Goal: Transaction & Acquisition: Book appointment/travel/reservation

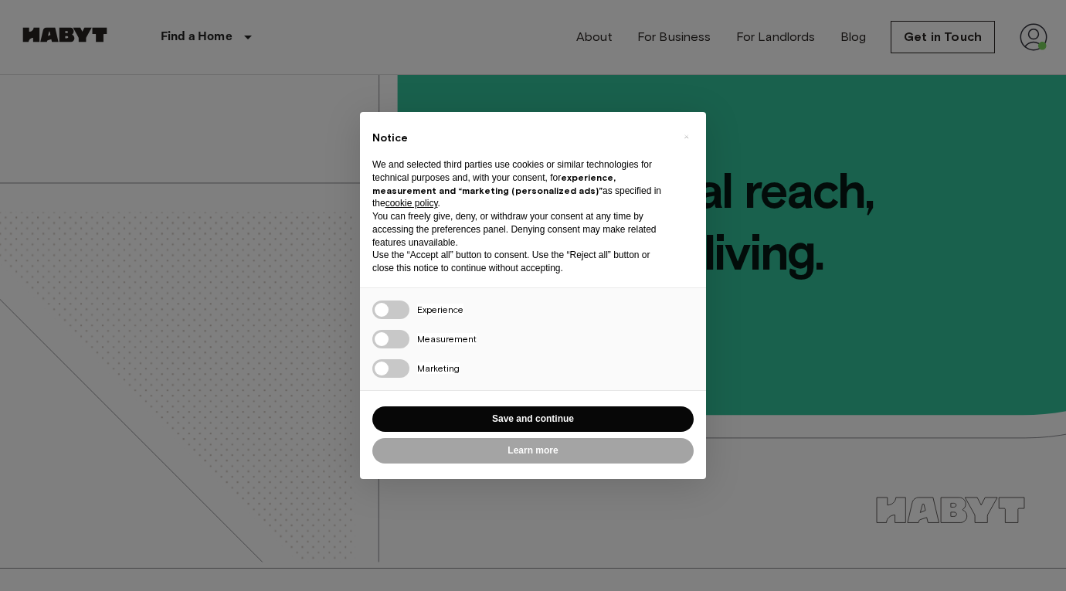
click at [717, 350] on div "× Notice We and selected third parties use cookies or similar technologies for …" at bounding box center [533, 295] width 371 height 391
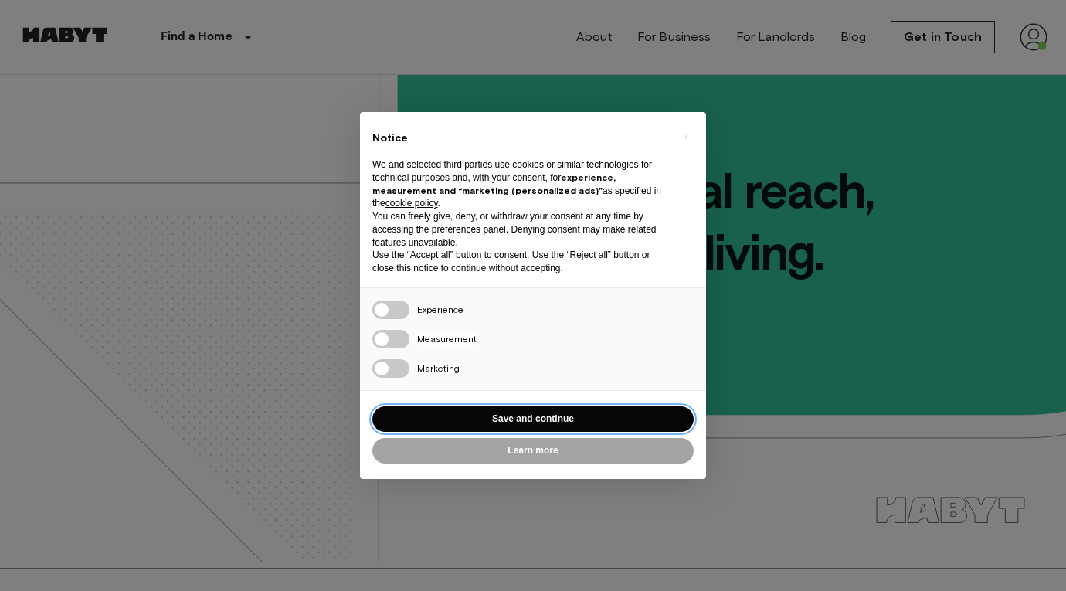
click at [594, 412] on button "Save and continue" at bounding box center [532, 418] width 321 height 25
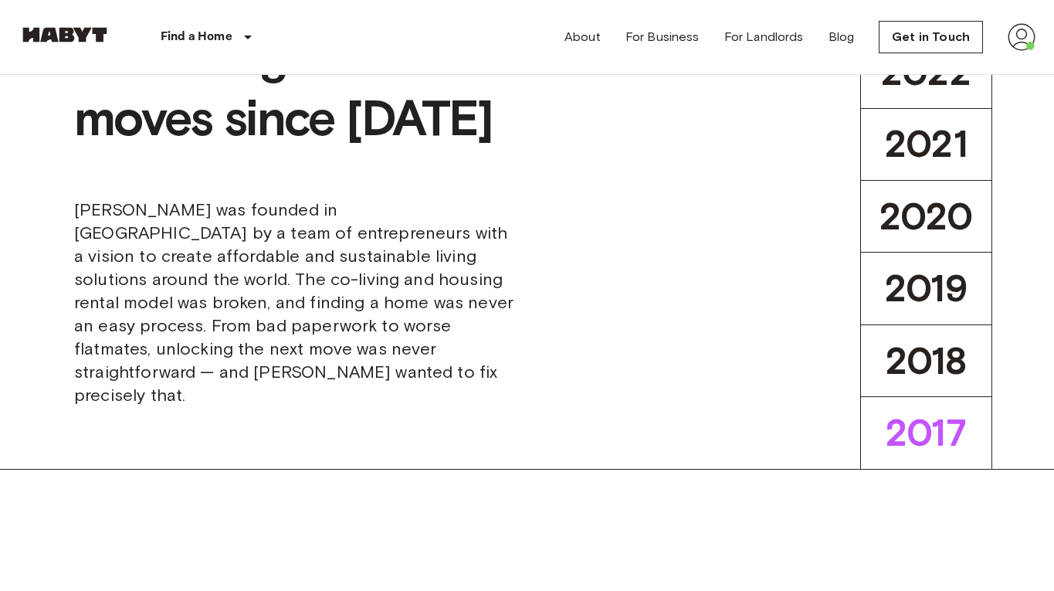
scroll to position [848, 0]
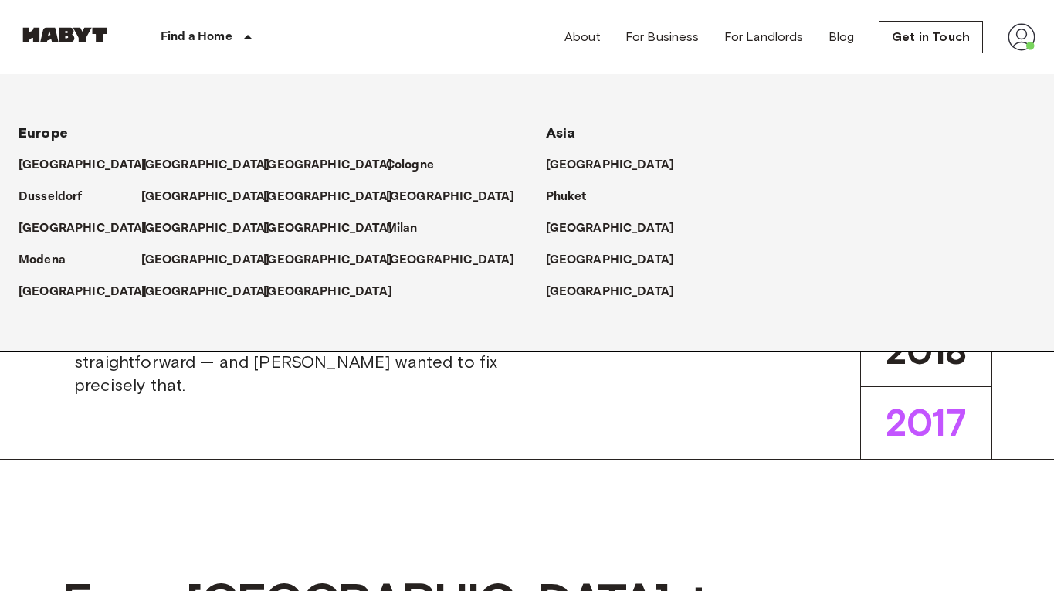
click at [242, 38] on icon at bounding box center [248, 37] width 19 height 19
click at [403, 227] on p "Milan" at bounding box center [405, 228] width 32 height 19
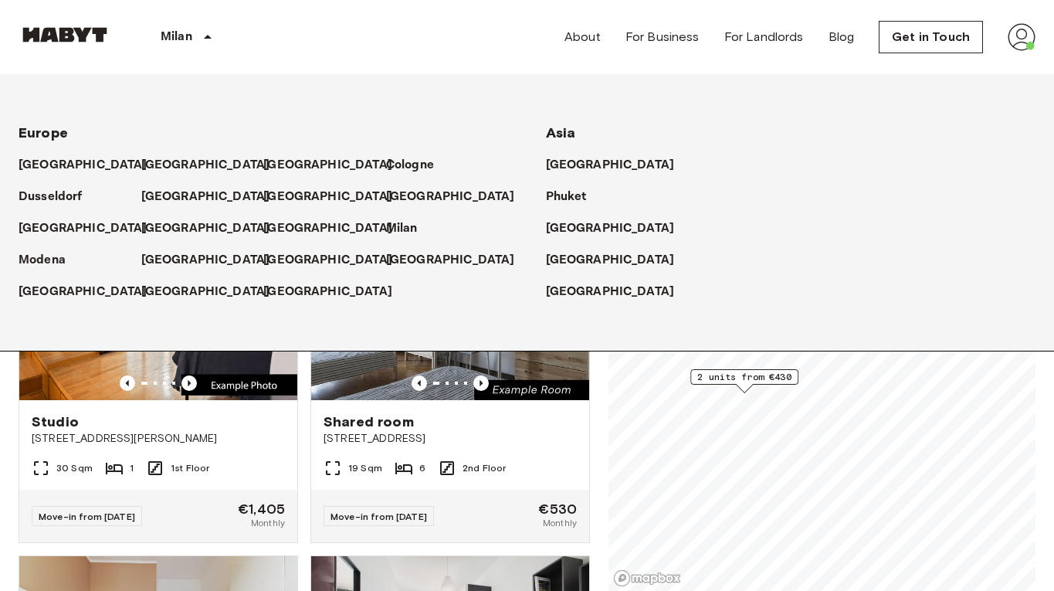
click at [205, 37] on icon at bounding box center [207, 37] width 19 height 19
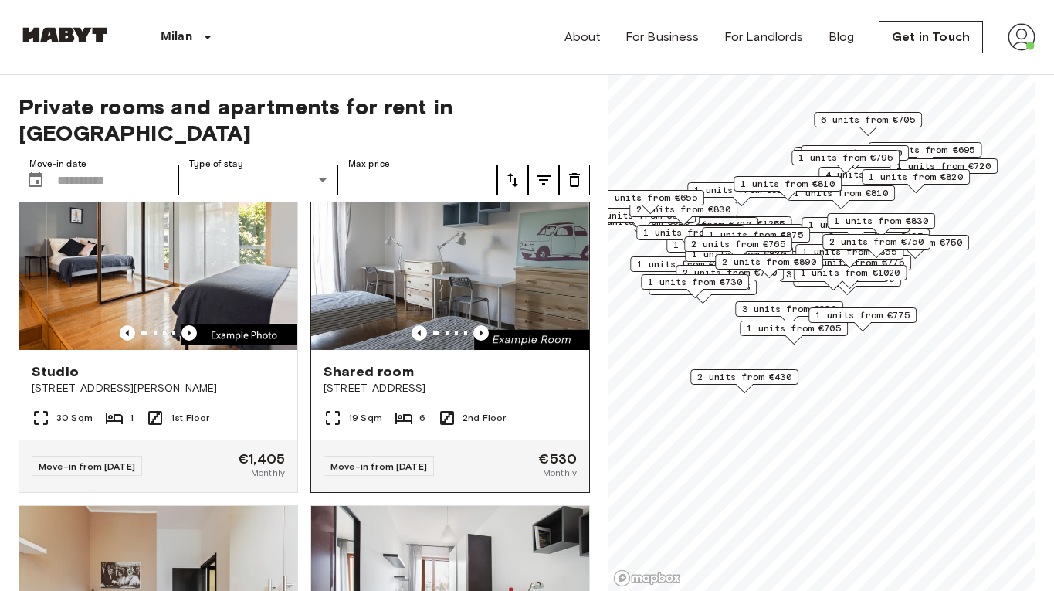
scroll to position [30, 0]
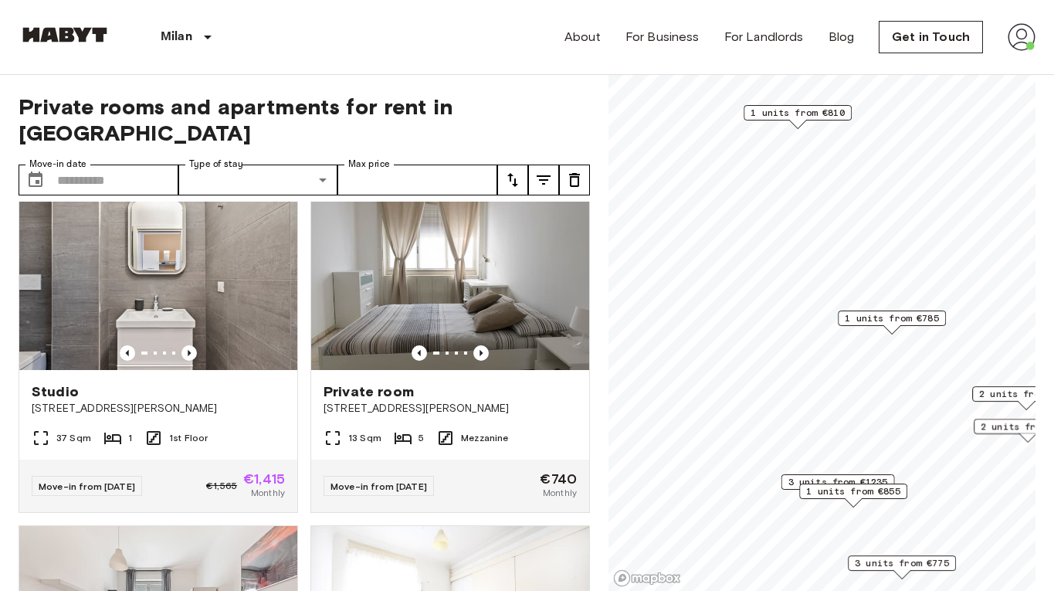
click at [874, 317] on span "1 units from €785" at bounding box center [892, 318] width 94 height 14
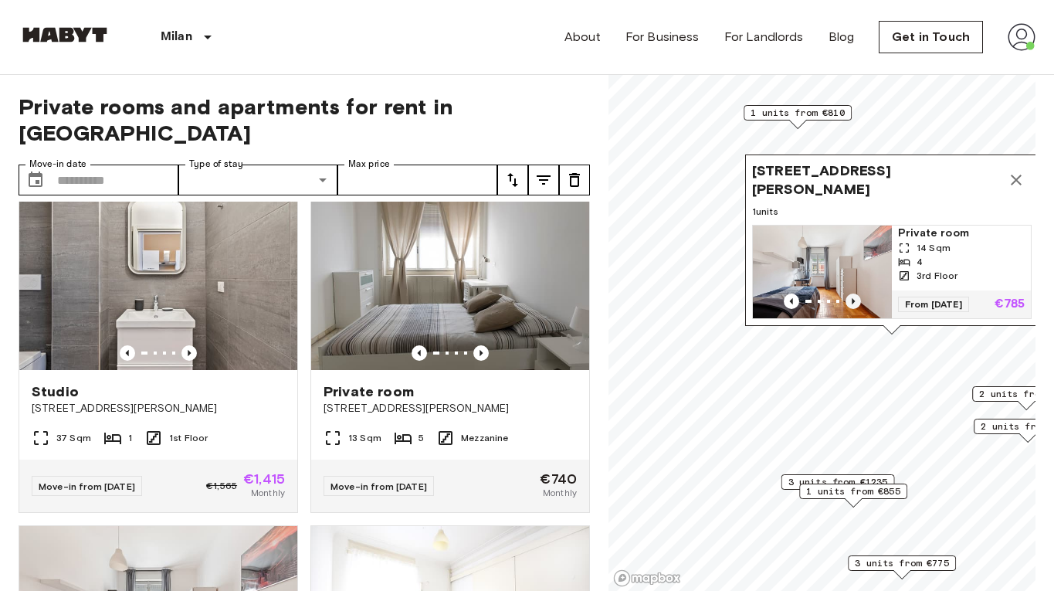
click at [853, 293] on icon "Previous image" at bounding box center [853, 300] width 15 height 15
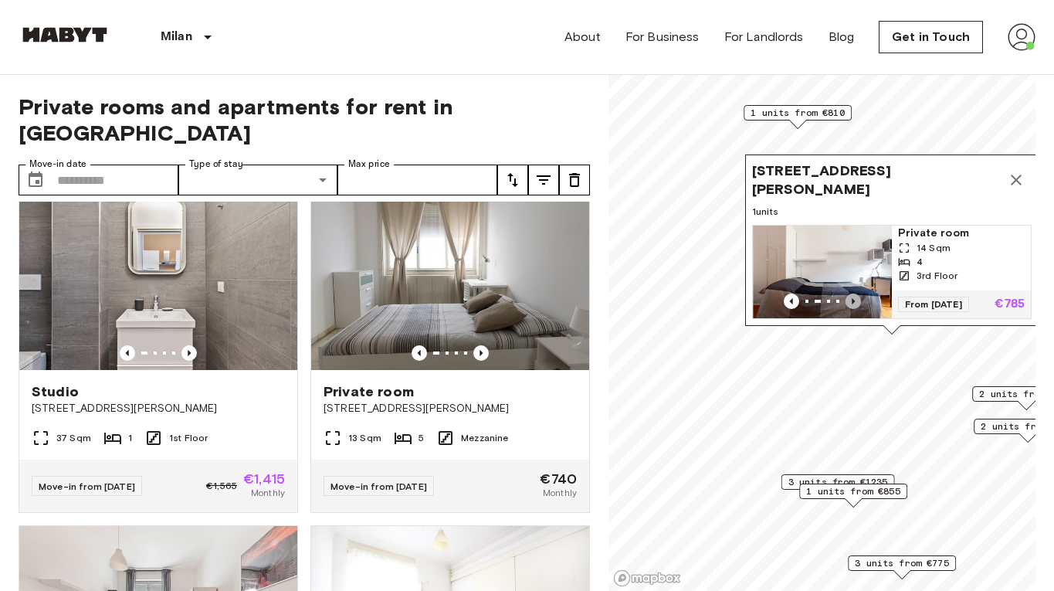
click at [853, 293] on icon "Previous image" at bounding box center [853, 300] width 15 height 15
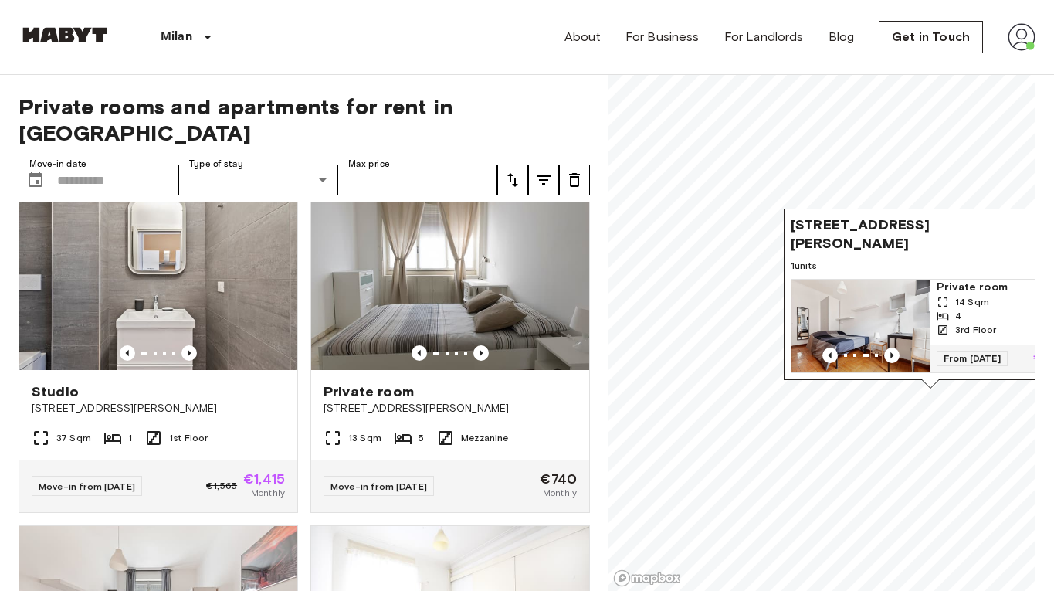
click at [861, 283] on img "Map marker" at bounding box center [861, 326] width 139 height 93
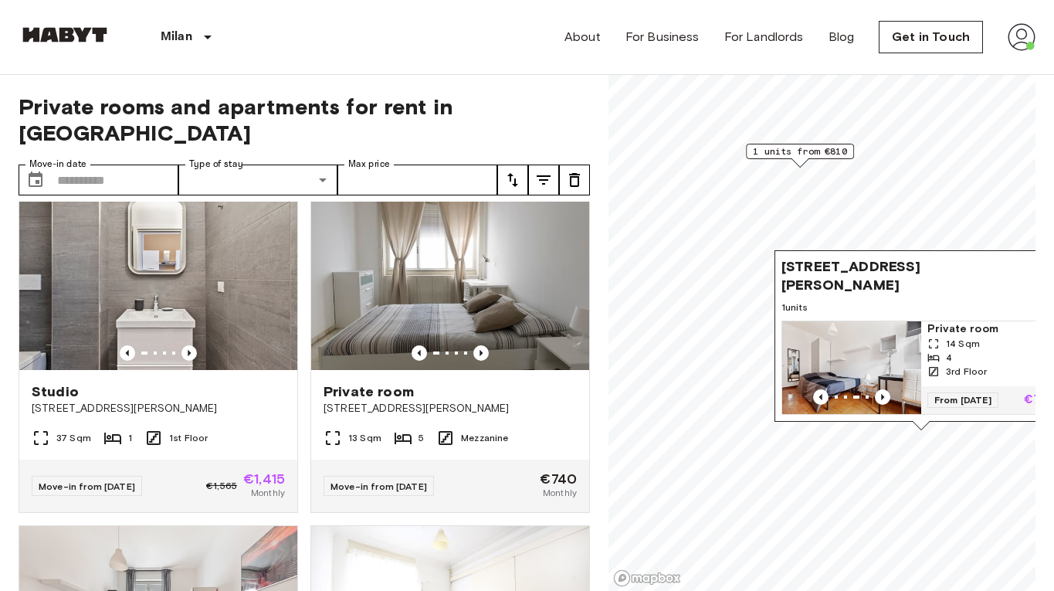
scroll to position [10, 0]
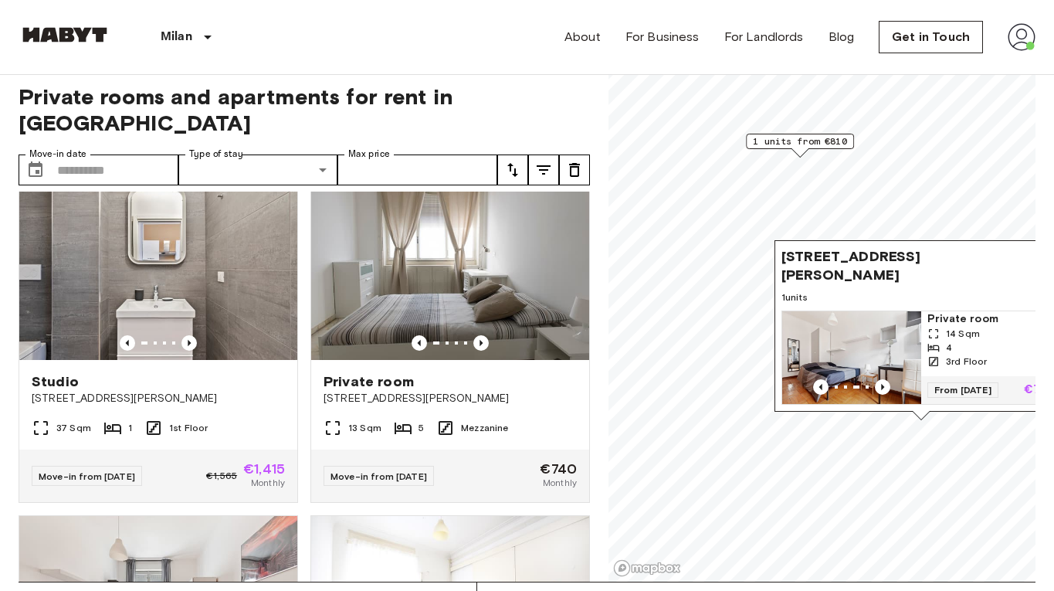
click at [823, 142] on span "1 units from €810" at bounding box center [800, 141] width 94 height 14
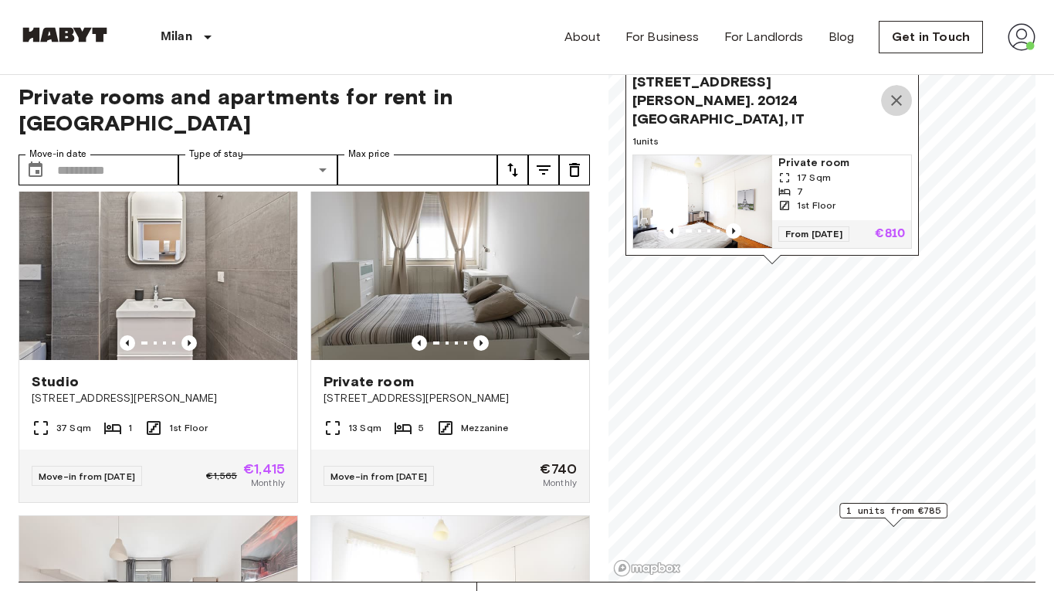
click at [898, 91] on icon "Map marker" at bounding box center [896, 100] width 19 height 19
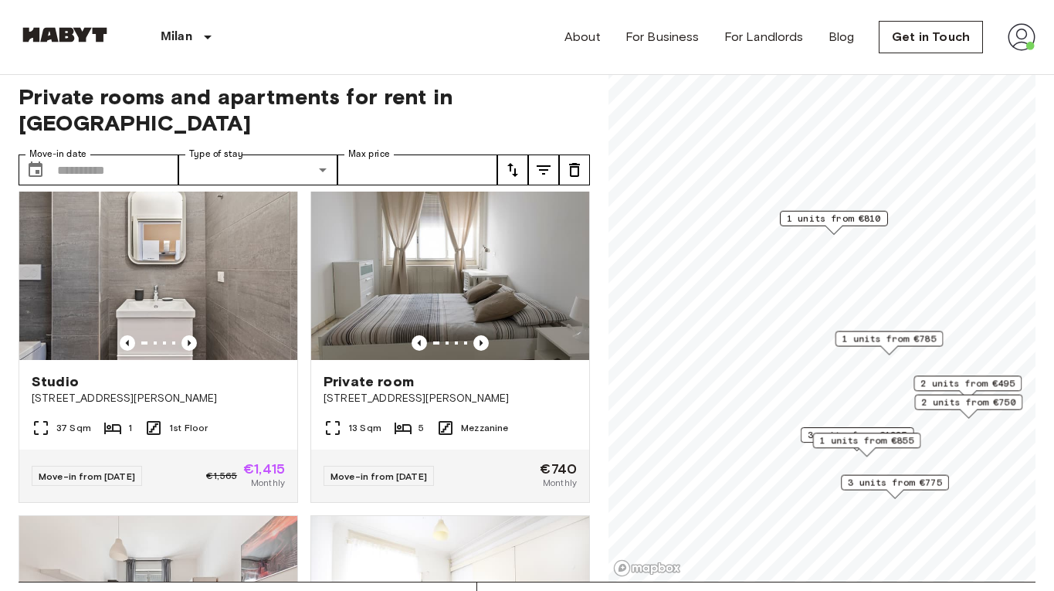
scroll to position [118, 0]
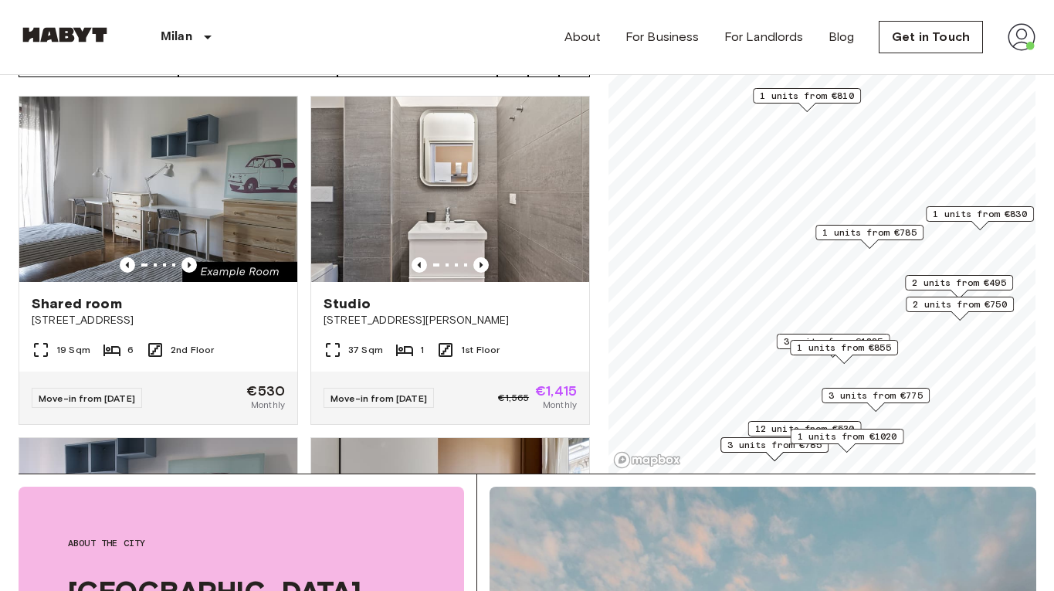
click at [963, 211] on span "1 units from €830" at bounding box center [980, 214] width 94 height 14
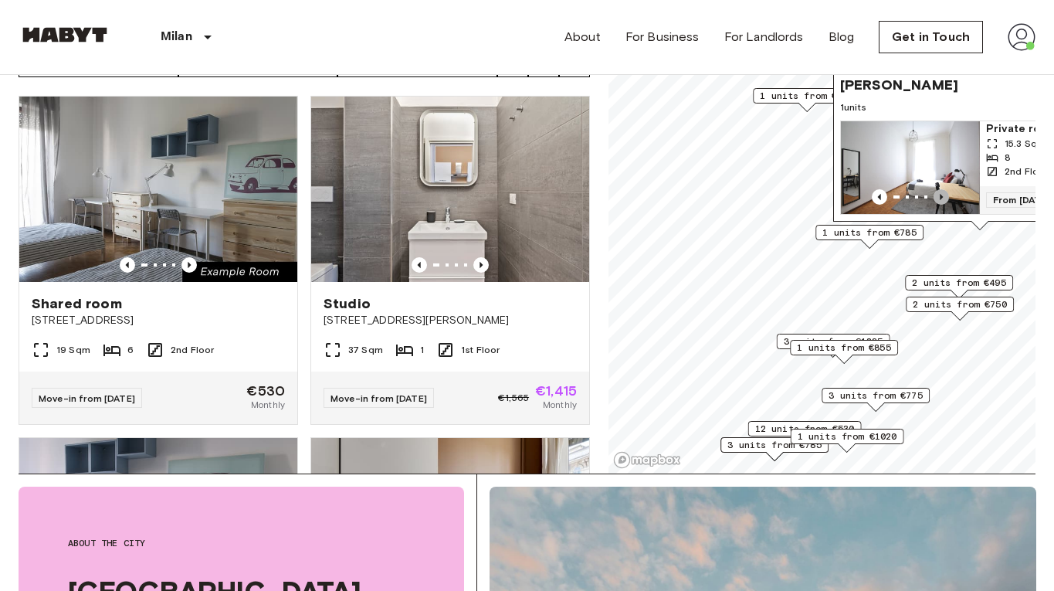
click at [941, 189] on icon "Previous image" at bounding box center [941, 196] width 15 height 15
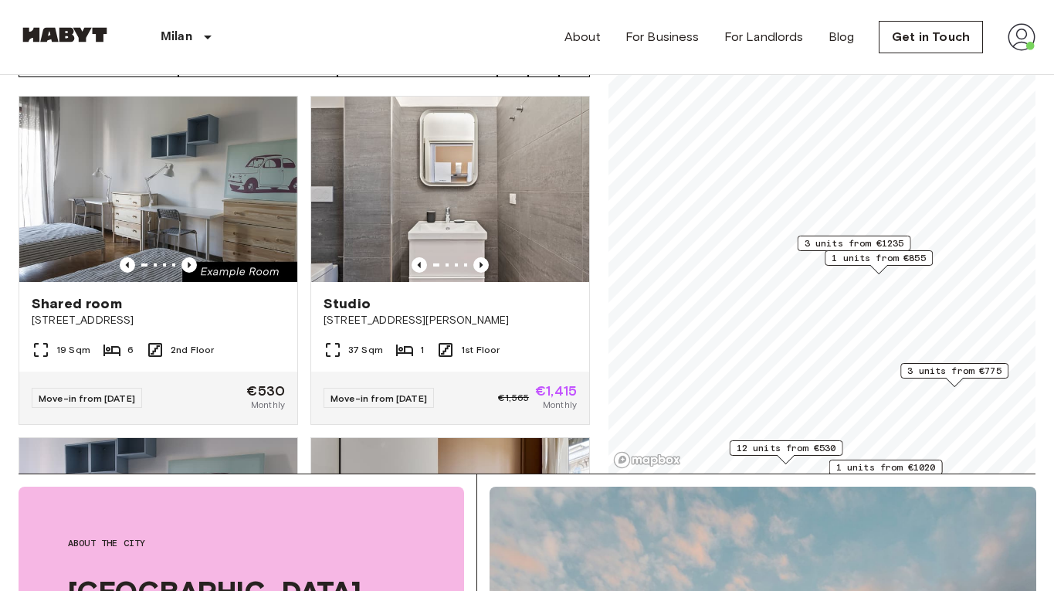
click at [875, 260] on span "1 units from €855" at bounding box center [879, 258] width 94 height 14
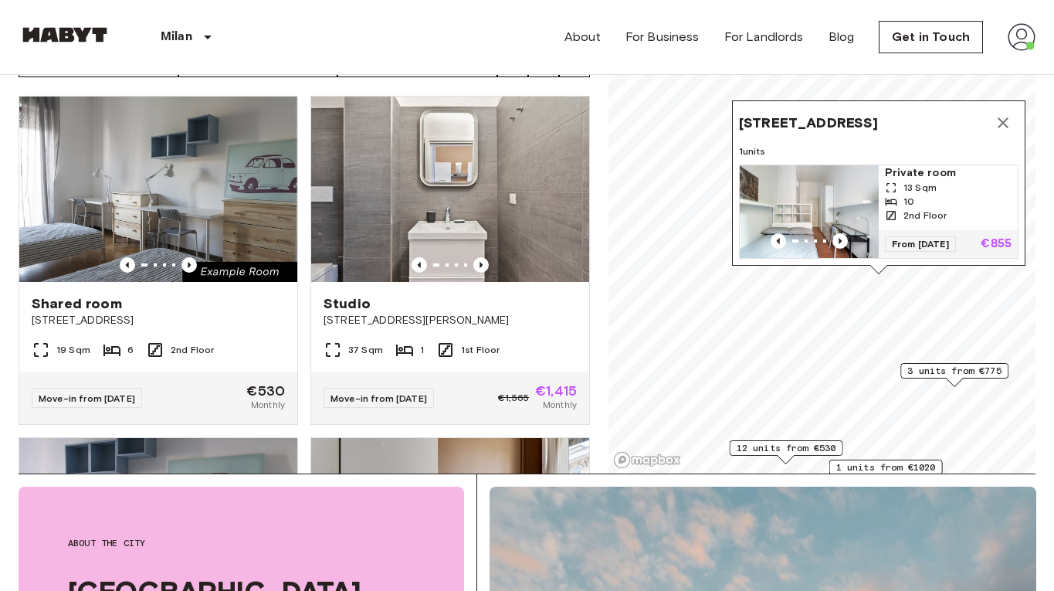
click at [932, 370] on span "3 units from €775" at bounding box center [954, 371] width 94 height 14
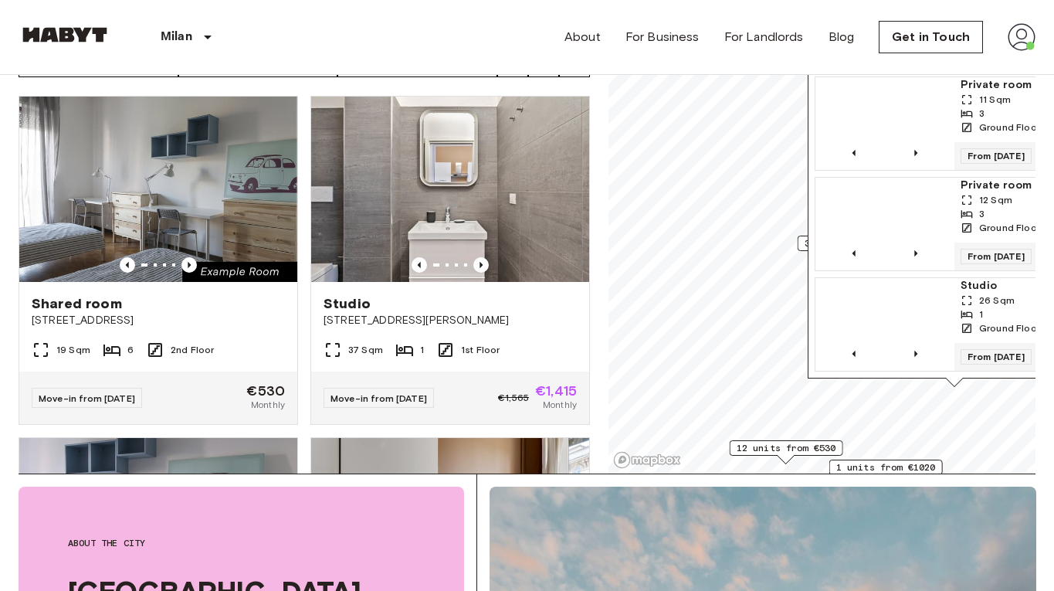
scroll to position [10, 0]
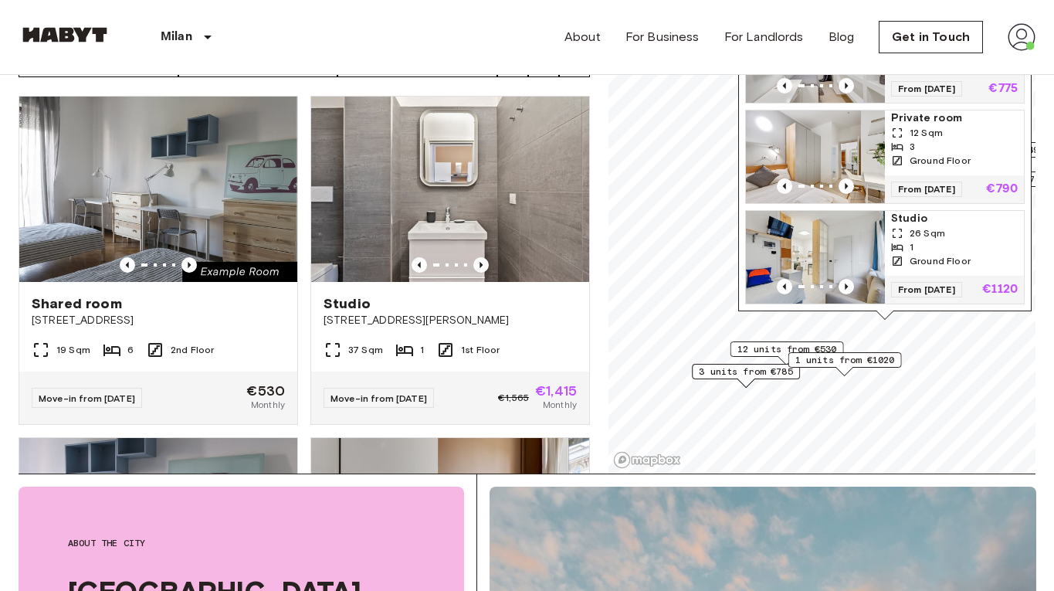
click at [890, 317] on div "Map marker" at bounding box center [885, 314] width 17 height 8
click at [886, 314] on div "Map marker" at bounding box center [885, 314] width 17 height 8
click at [823, 349] on span "12 units from €530" at bounding box center [788, 349] width 100 height 14
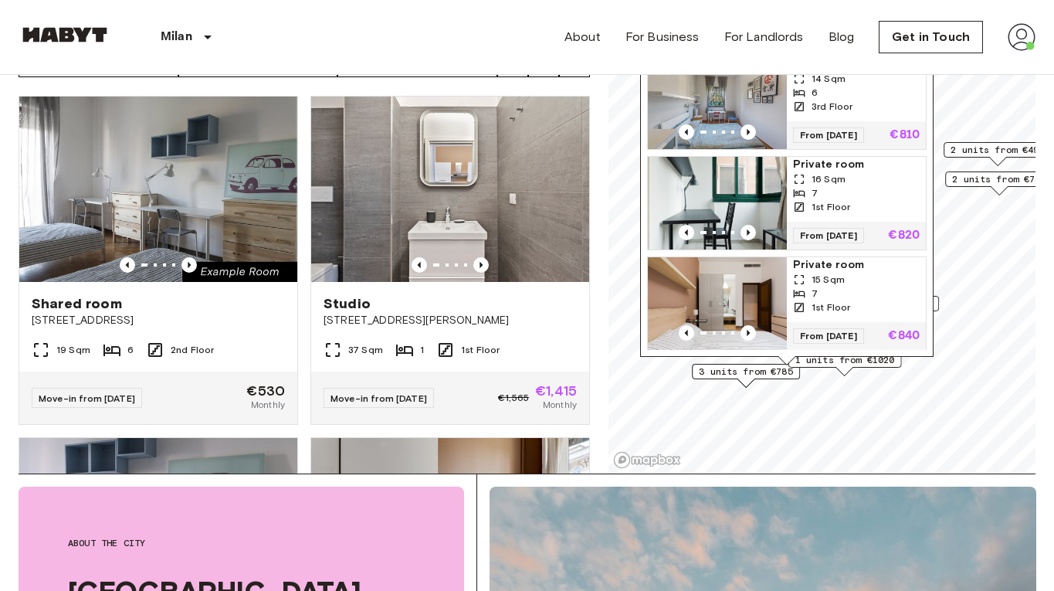
scroll to position [0, 0]
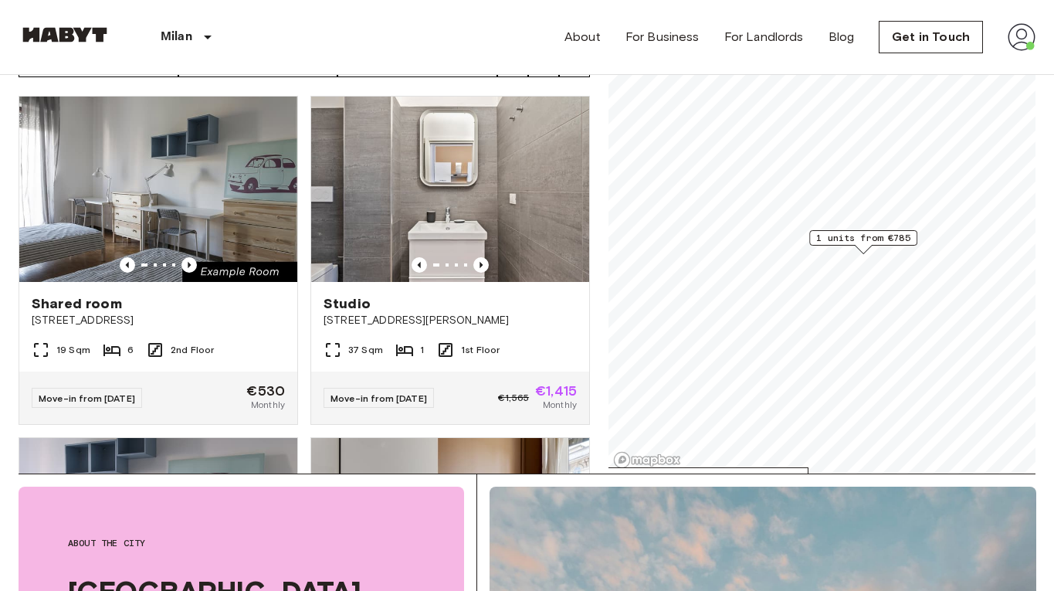
click at [840, 238] on span "1 units from €785" at bounding box center [863, 238] width 94 height 14
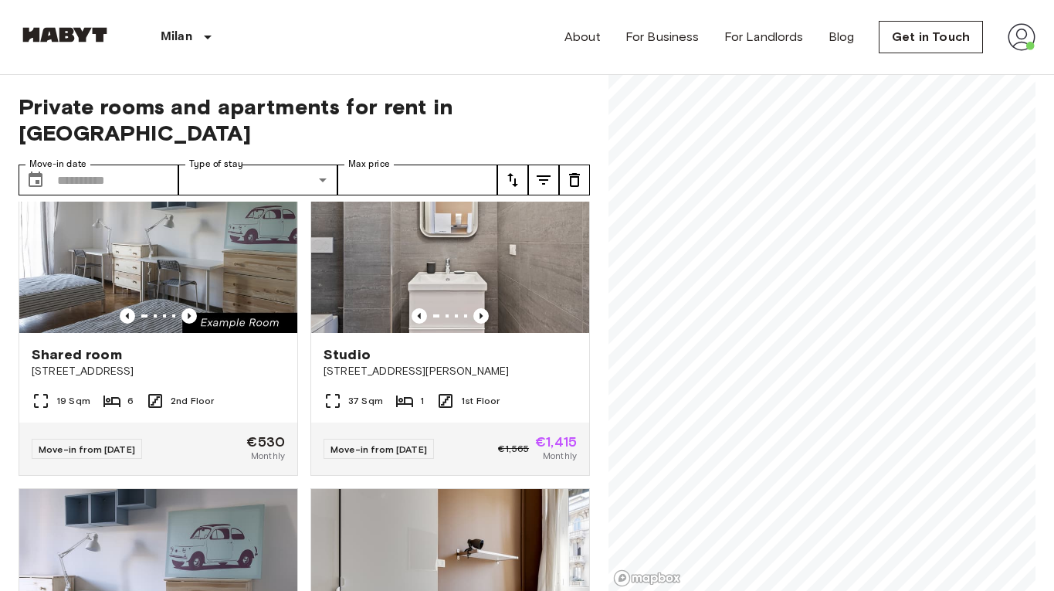
scroll to position [392, 0]
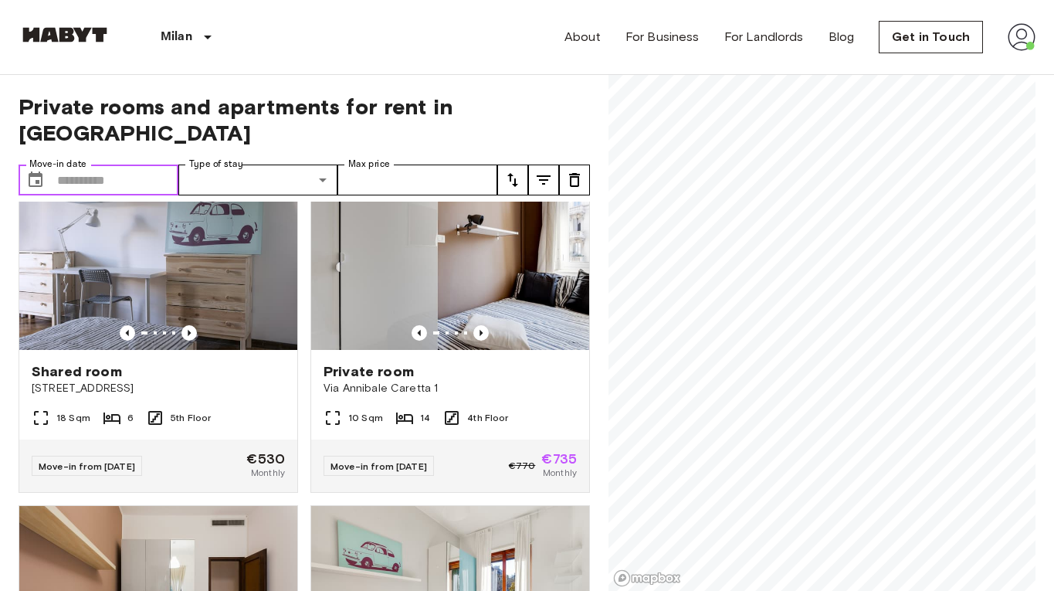
click at [120, 165] on input "Move-in date" at bounding box center [117, 180] width 121 height 31
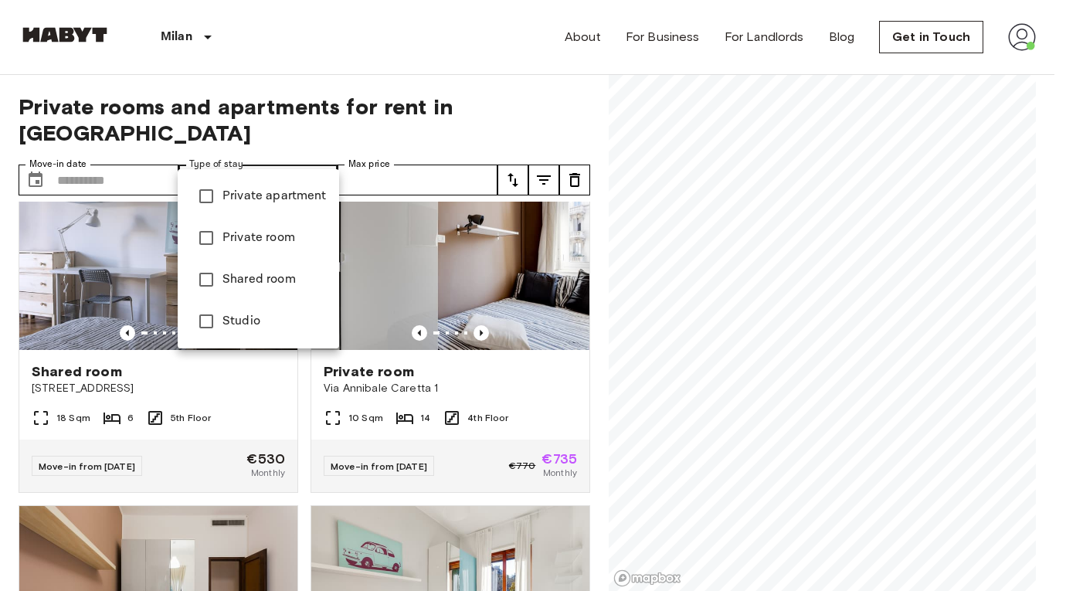
click at [321, 129] on div at bounding box center [533, 295] width 1066 height 591
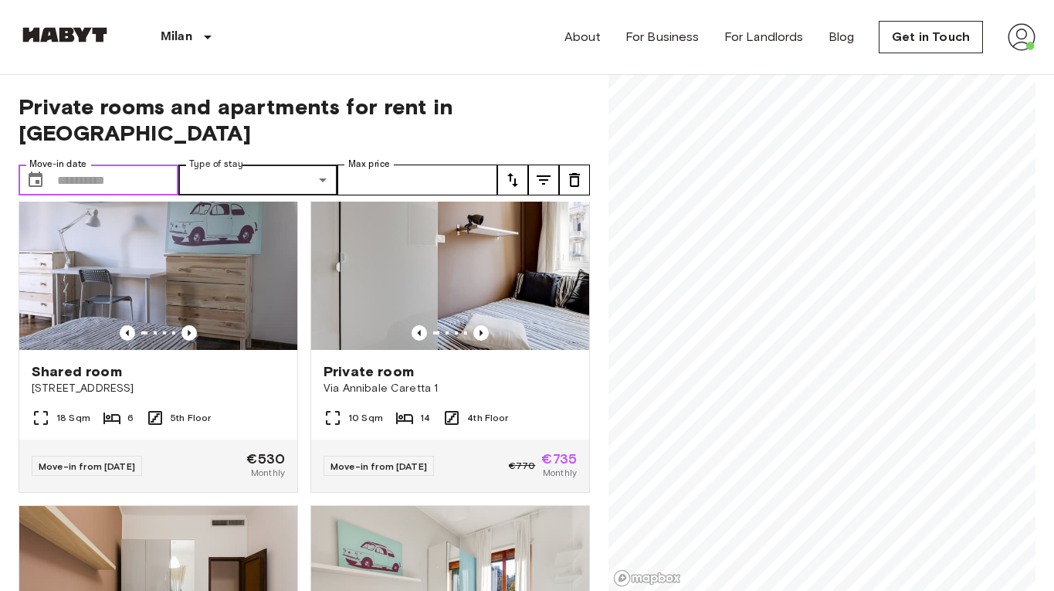
click at [151, 165] on input "Move-in date" at bounding box center [117, 180] width 121 height 31
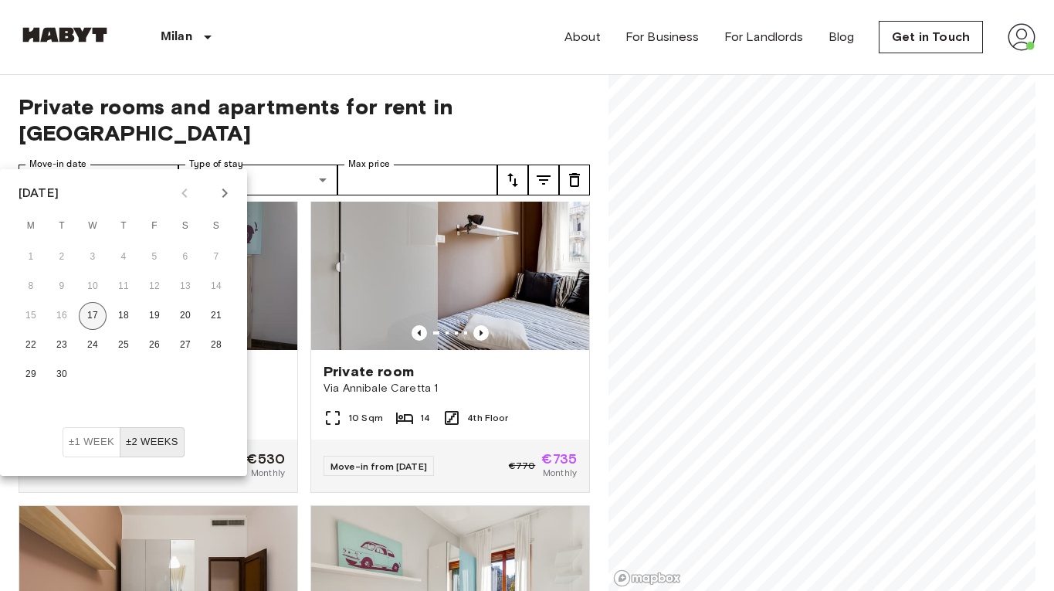
click at [94, 312] on button "17" at bounding box center [93, 316] width 28 height 28
type input "**********"
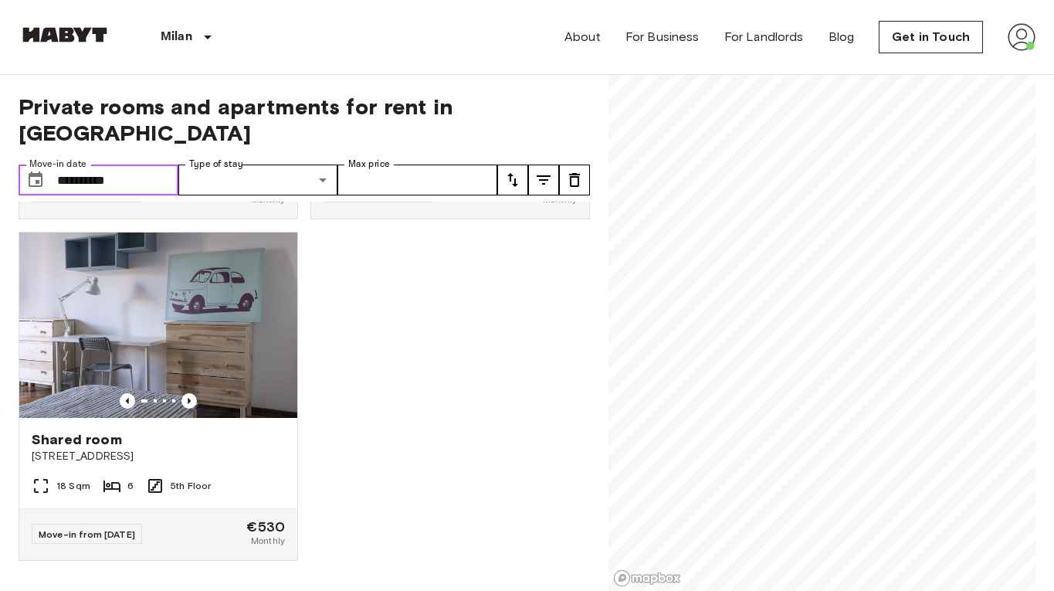
scroll to position [324, 0]
click at [272, 124] on div "**********" at bounding box center [305, 333] width 572 height 517
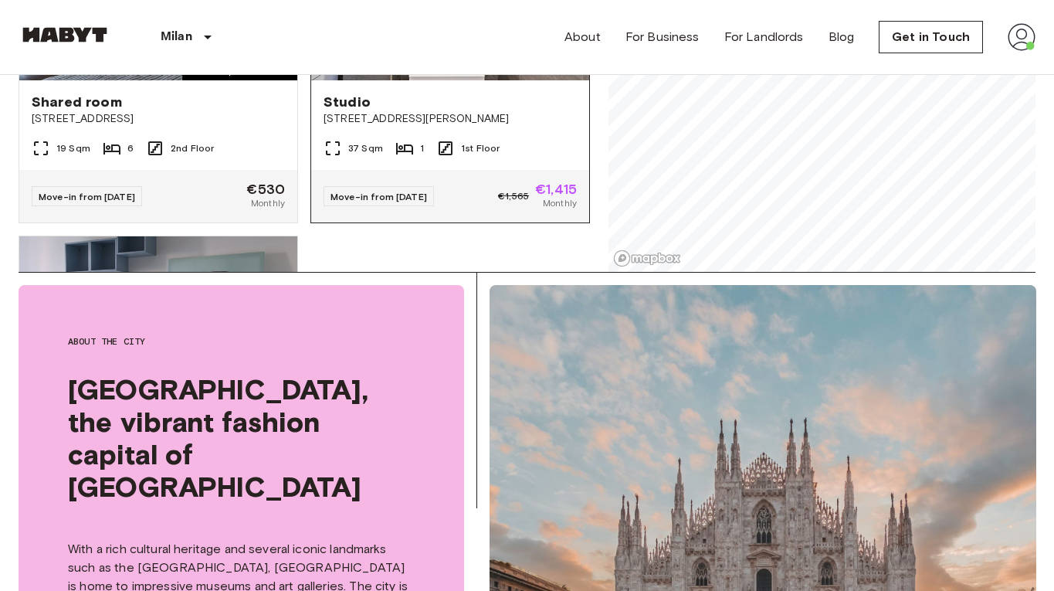
scroll to position [0, 0]
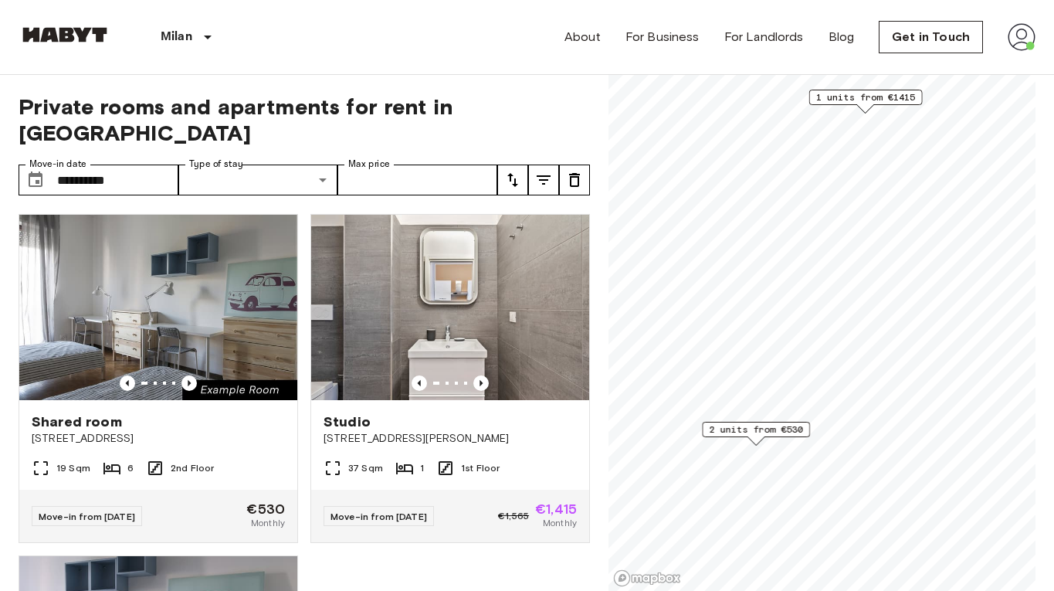
scroll to position [848, 0]
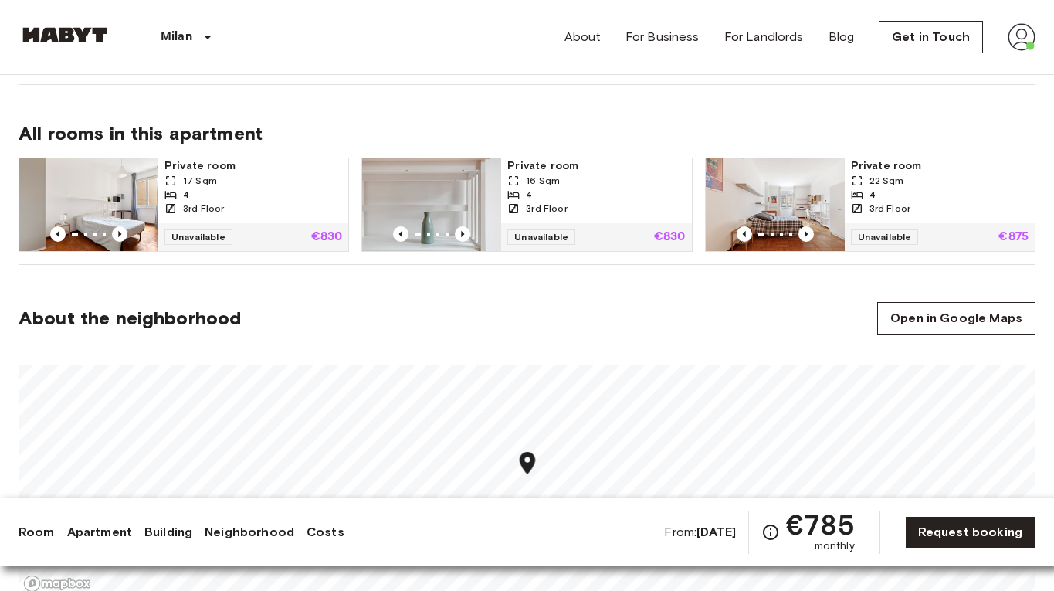
scroll to position [1108, 0]
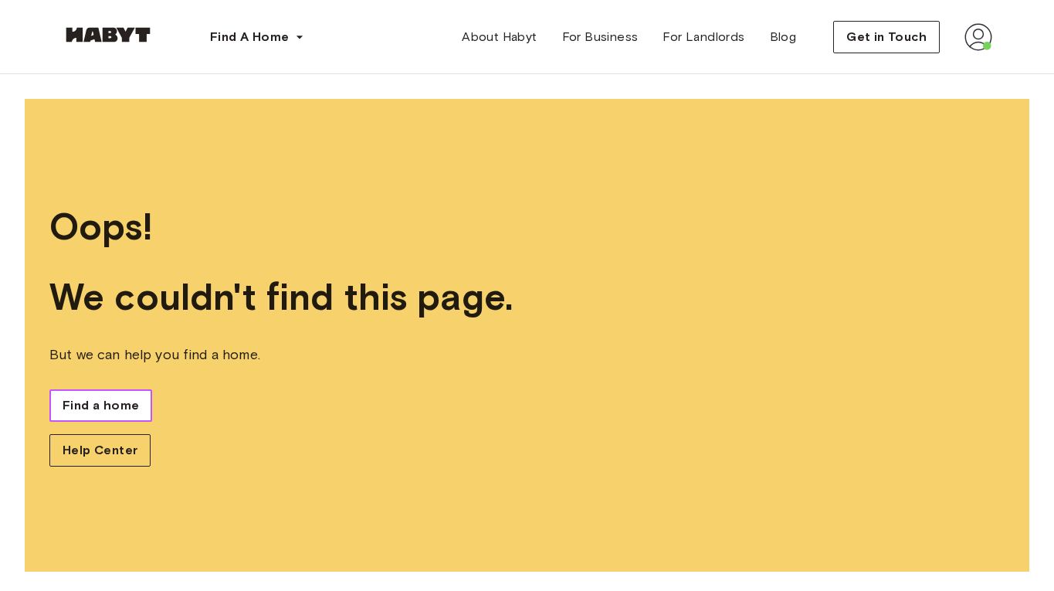
click at [123, 405] on span "Find a home" at bounding box center [101, 405] width 76 height 19
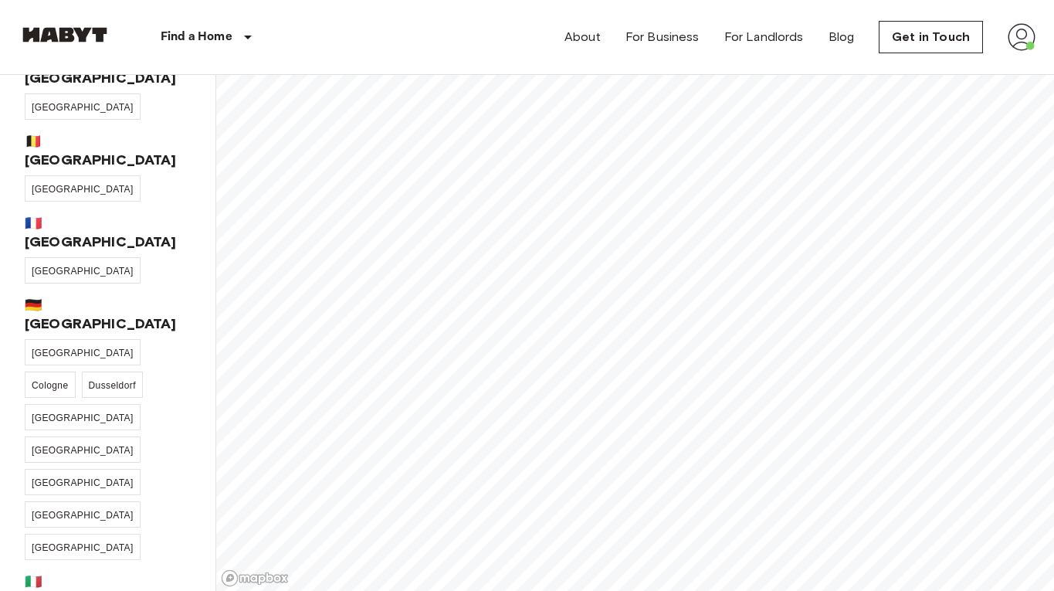
scroll to position [59, 0]
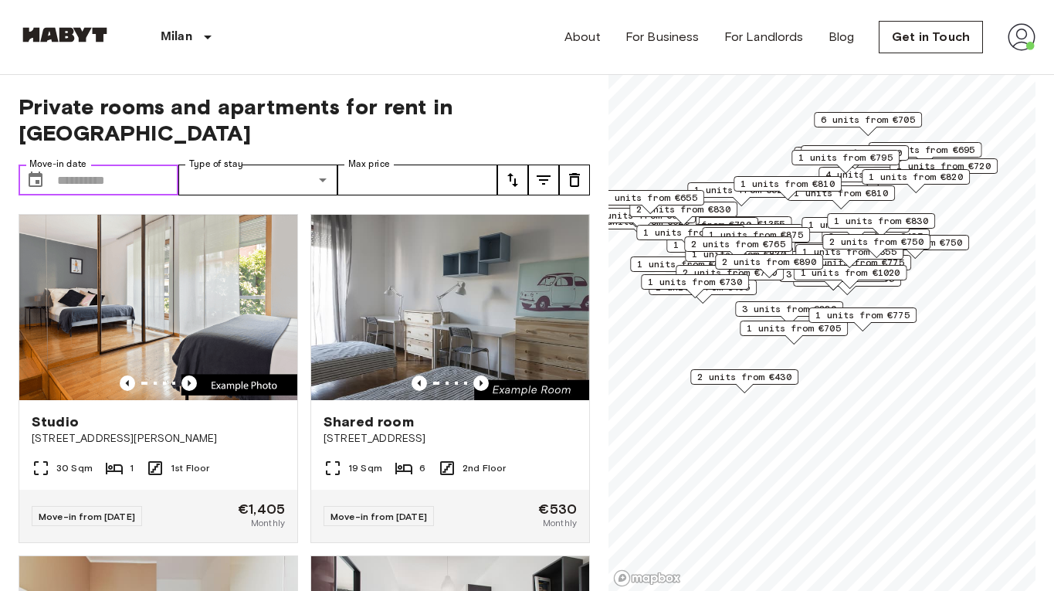
click at [131, 165] on input "Move-in date" at bounding box center [117, 180] width 121 height 31
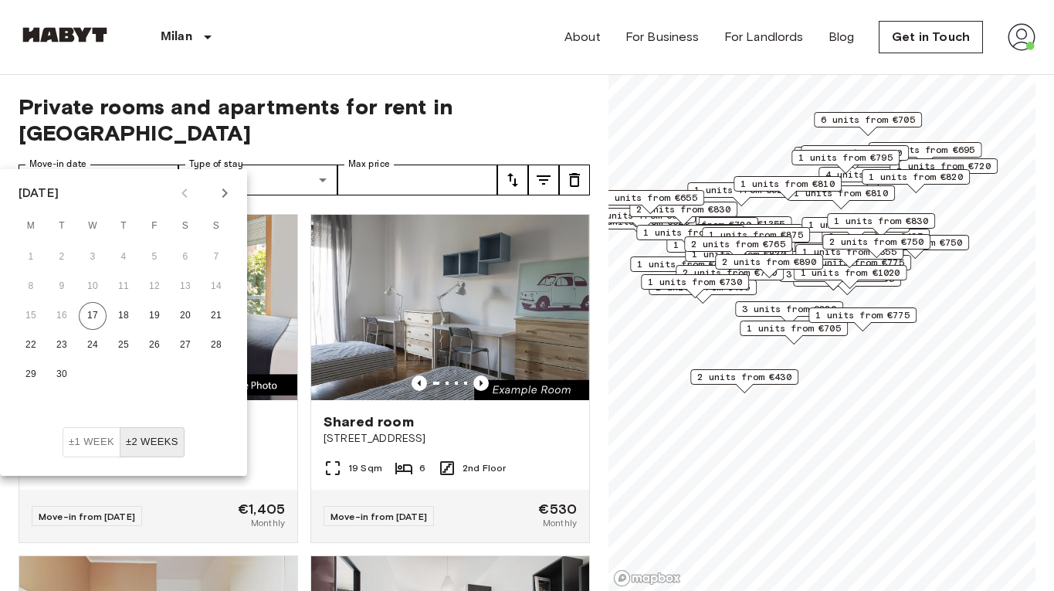
click at [220, 187] on icon "Next month" at bounding box center [224, 193] width 19 height 19
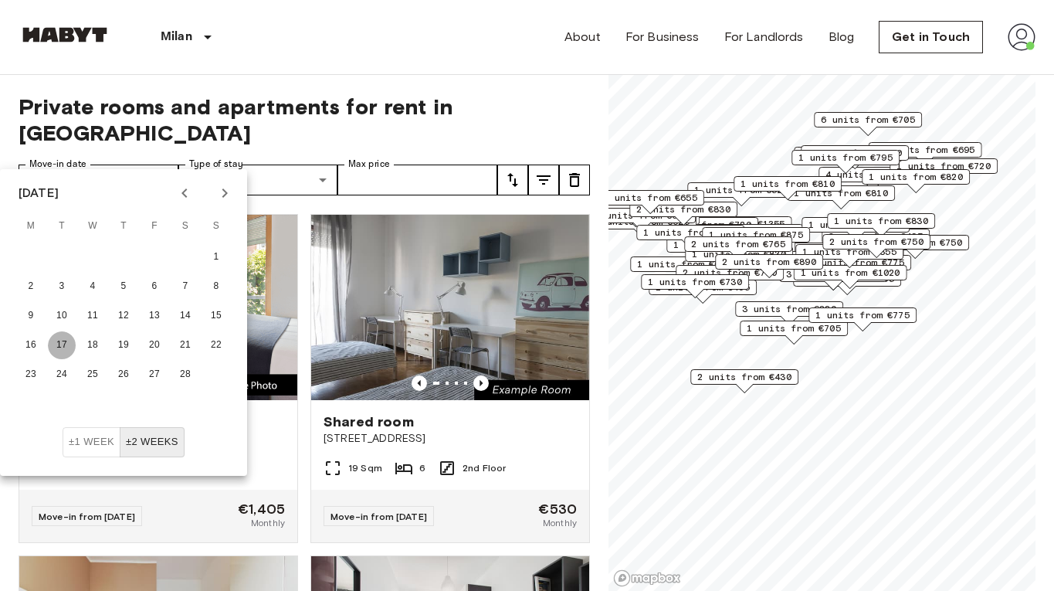
click at [63, 344] on button "17" at bounding box center [62, 345] width 28 height 28
type input "**********"
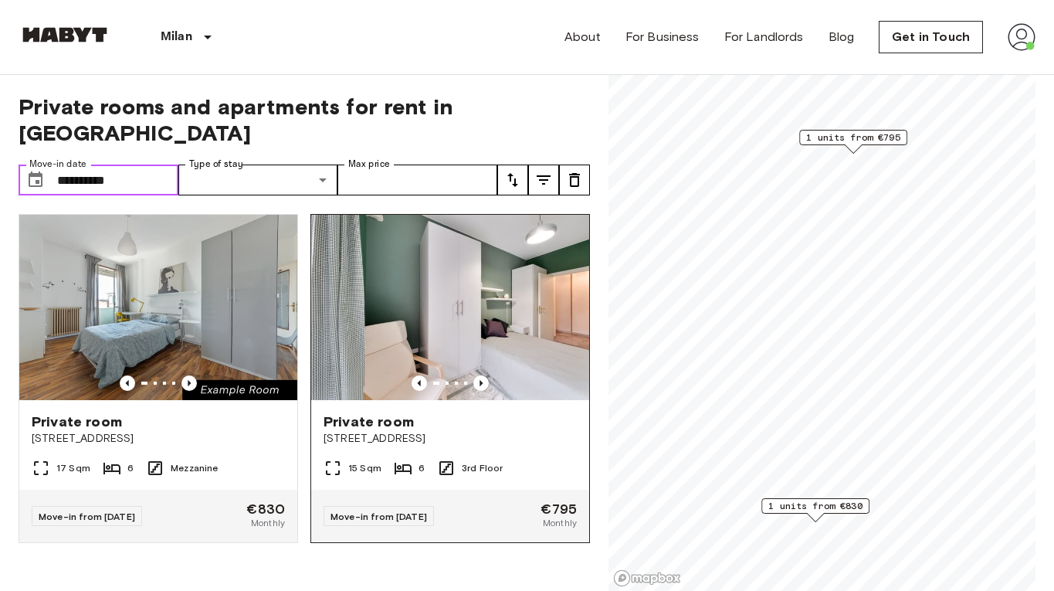
click at [511, 283] on img at bounding box center [450, 307] width 278 height 185
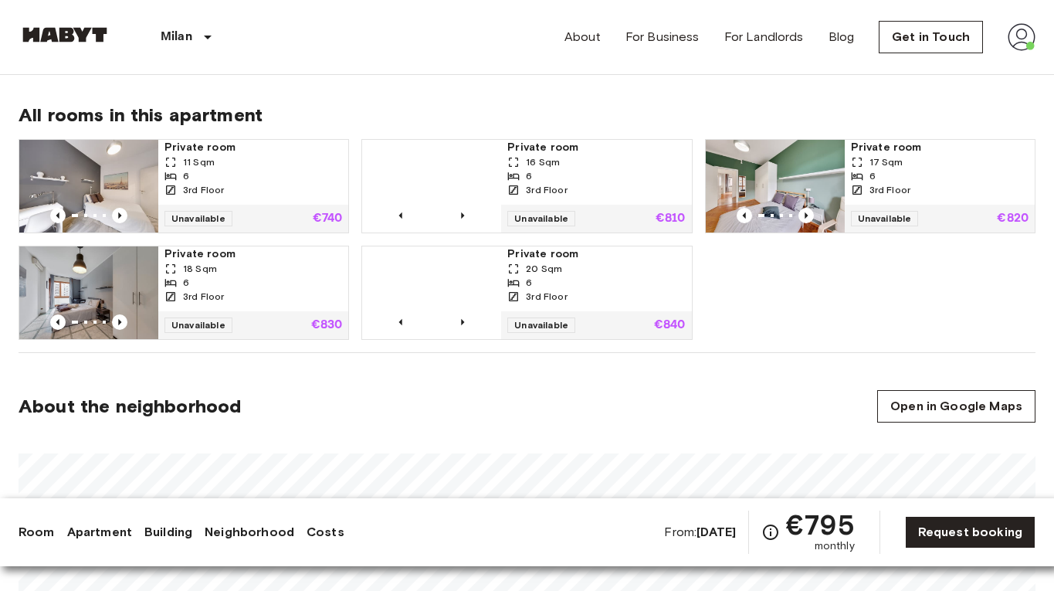
scroll to position [1240, 0]
